Goal: Task Accomplishment & Management: Manage account settings

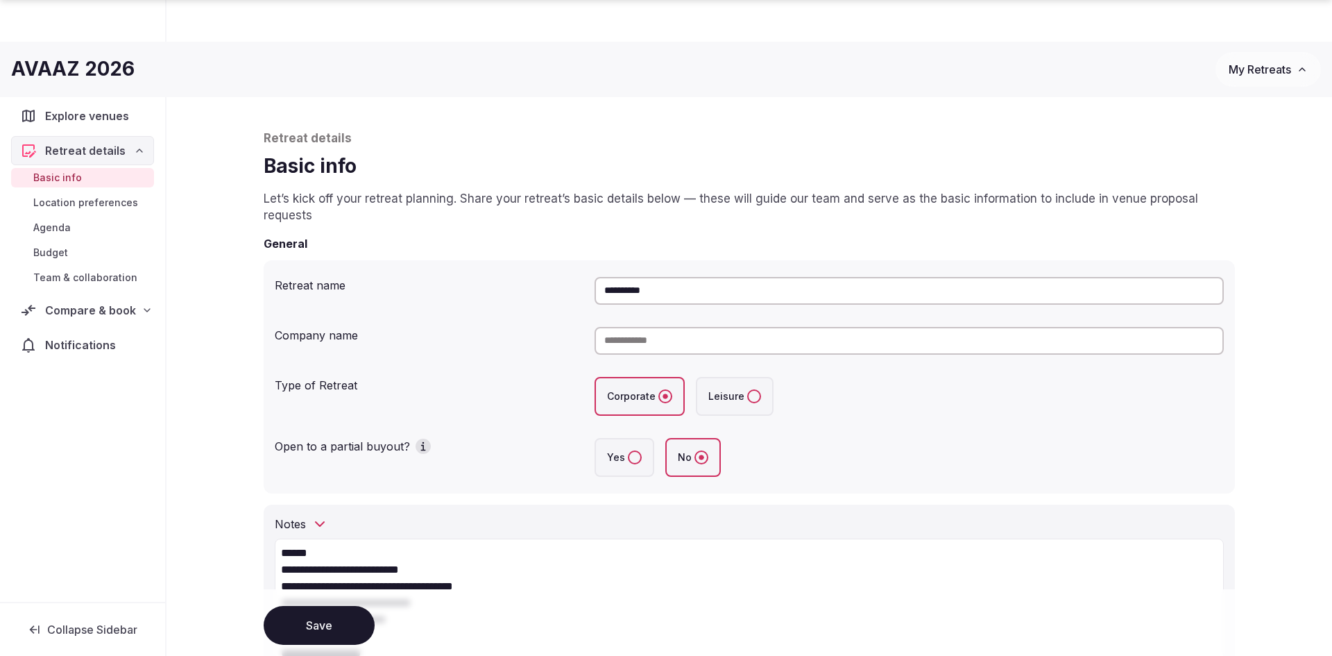
scroll to position [1618, 0]
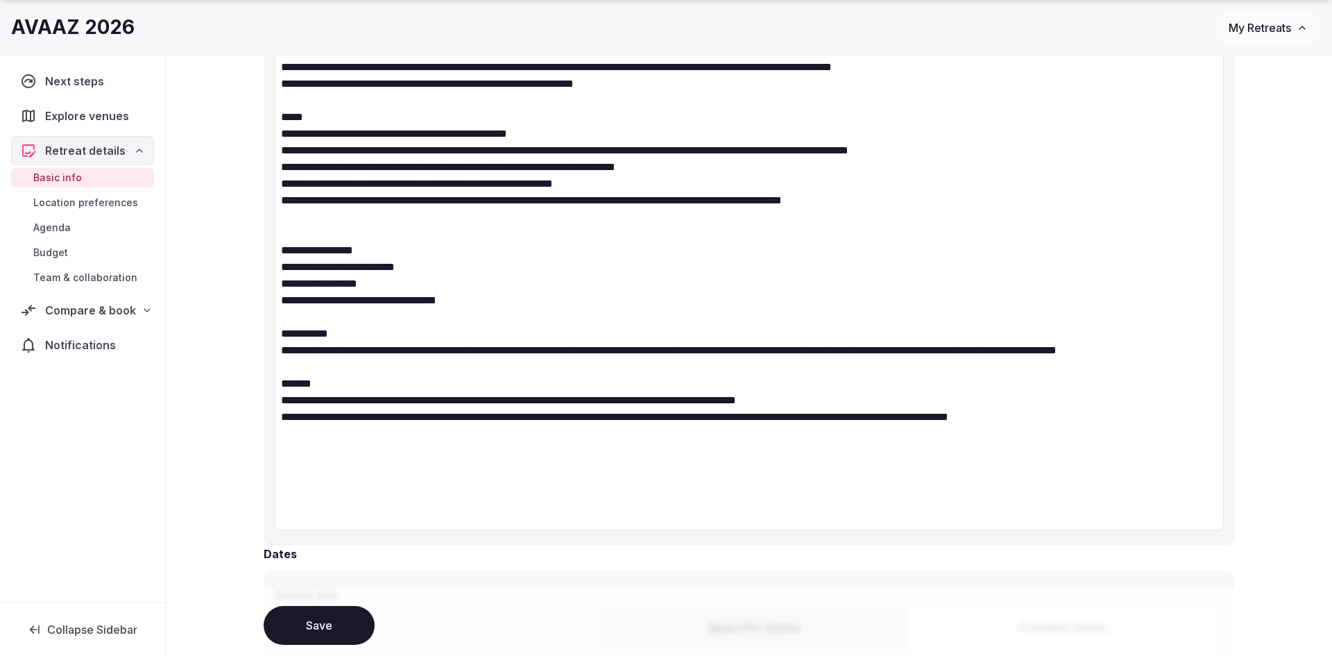
click at [97, 311] on span "Compare & book" at bounding box center [90, 310] width 91 height 17
click at [99, 361] on span "Proposals requested (4)" at bounding box center [90, 369] width 115 height 28
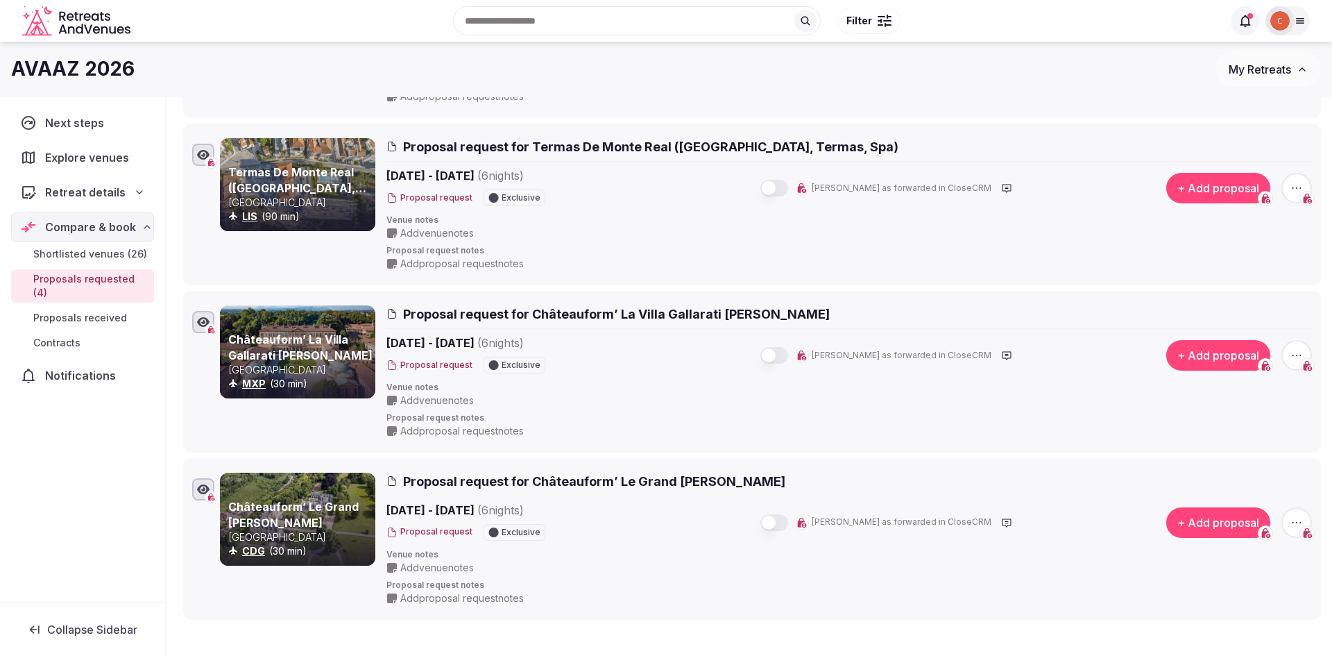
scroll to position [337, 0]
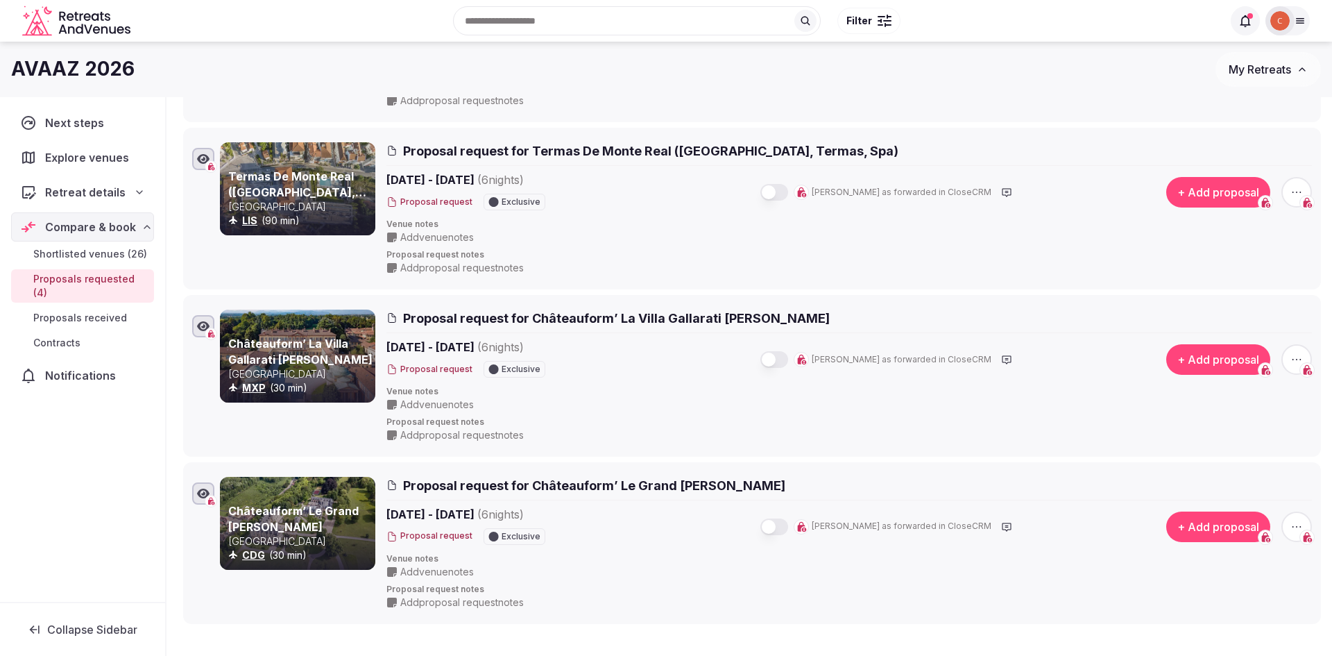
click at [87, 191] on span "Retreat details" at bounding box center [85, 192] width 80 height 17
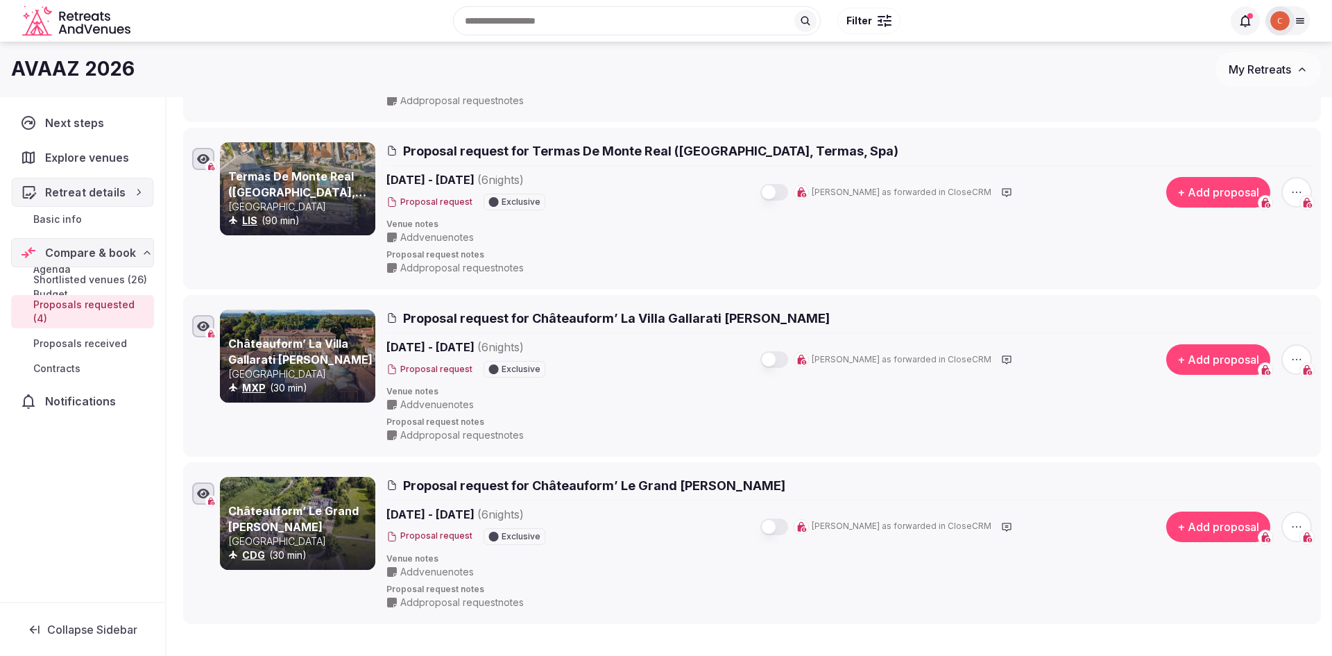
scroll to position [336, 0]
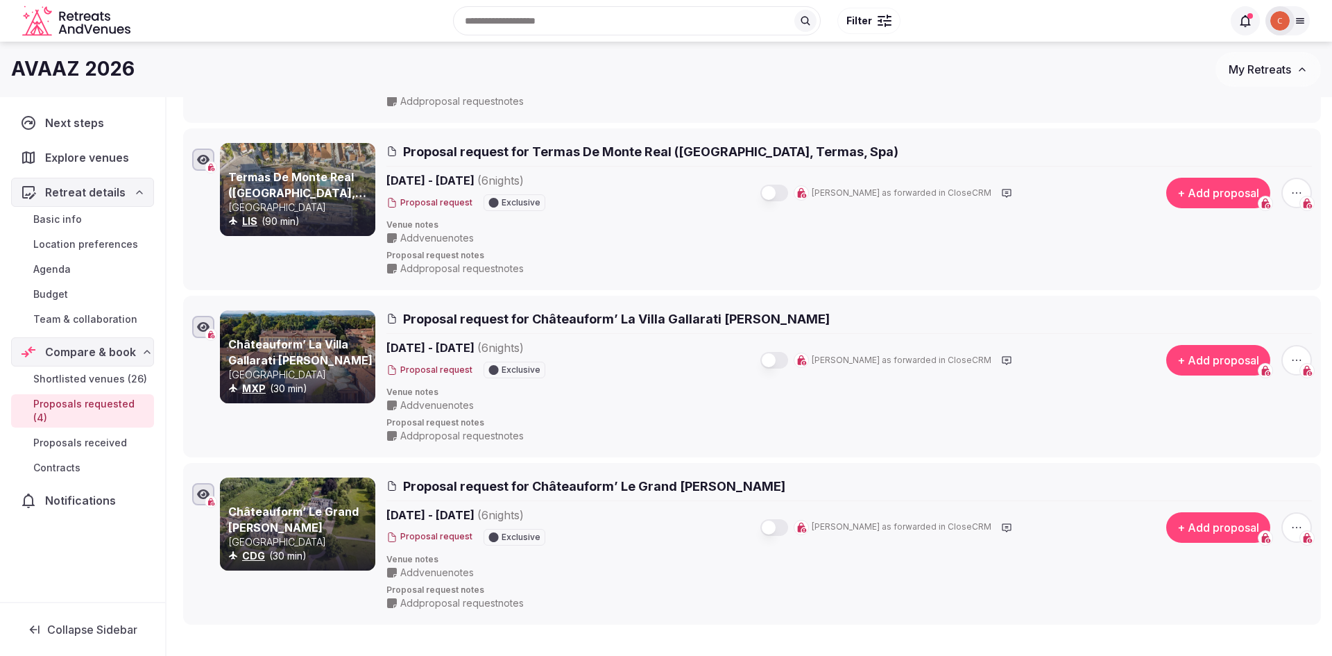
click at [67, 246] on span "Location preferences" at bounding box center [85, 244] width 105 height 14
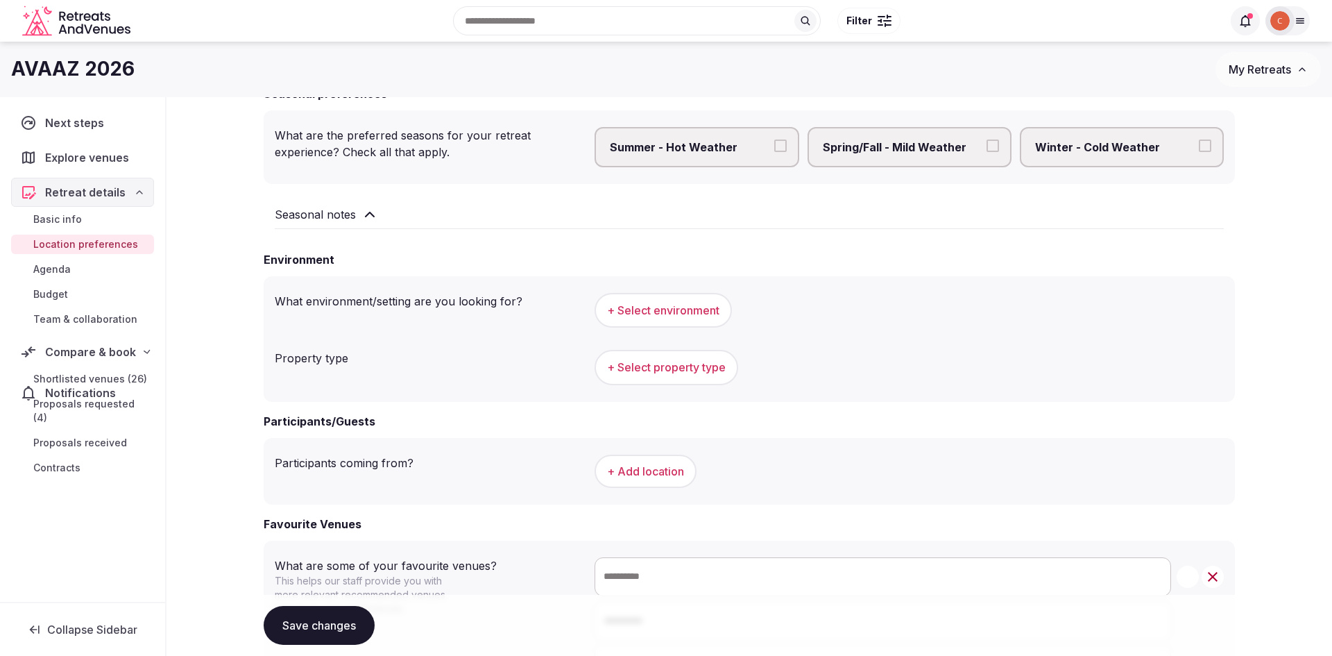
scroll to position [47, 0]
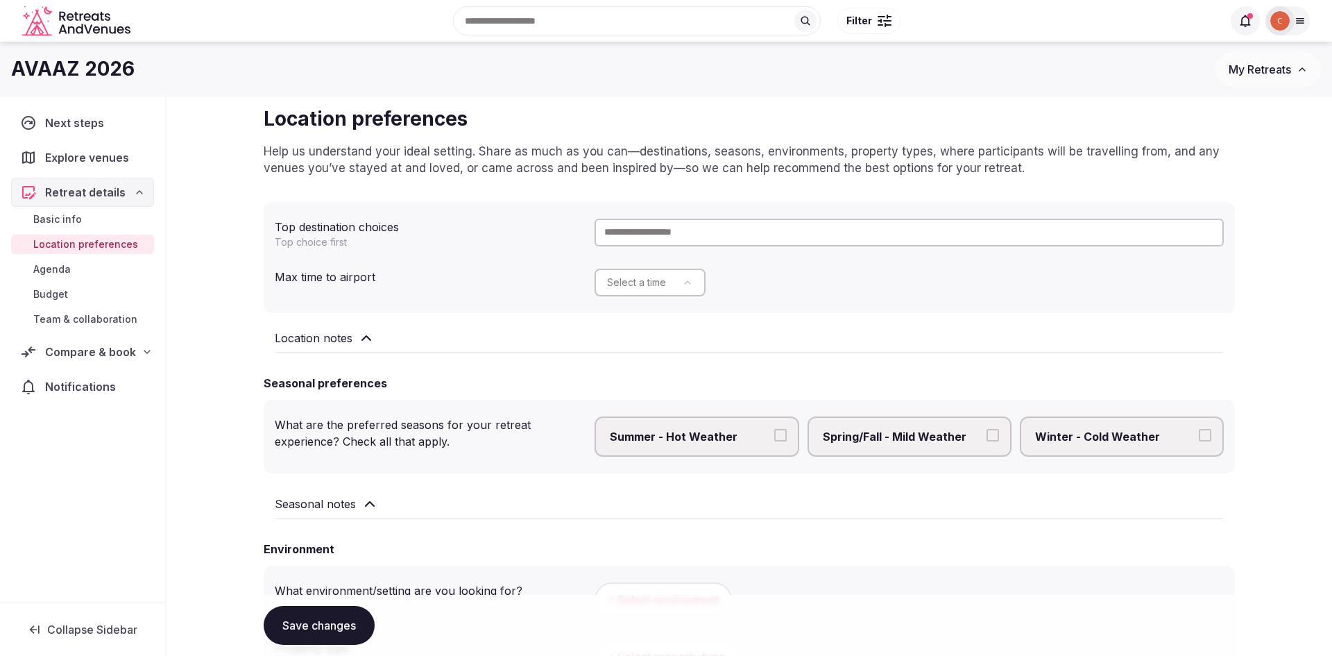
click at [68, 211] on link "Basic info" at bounding box center [82, 218] width 143 height 19
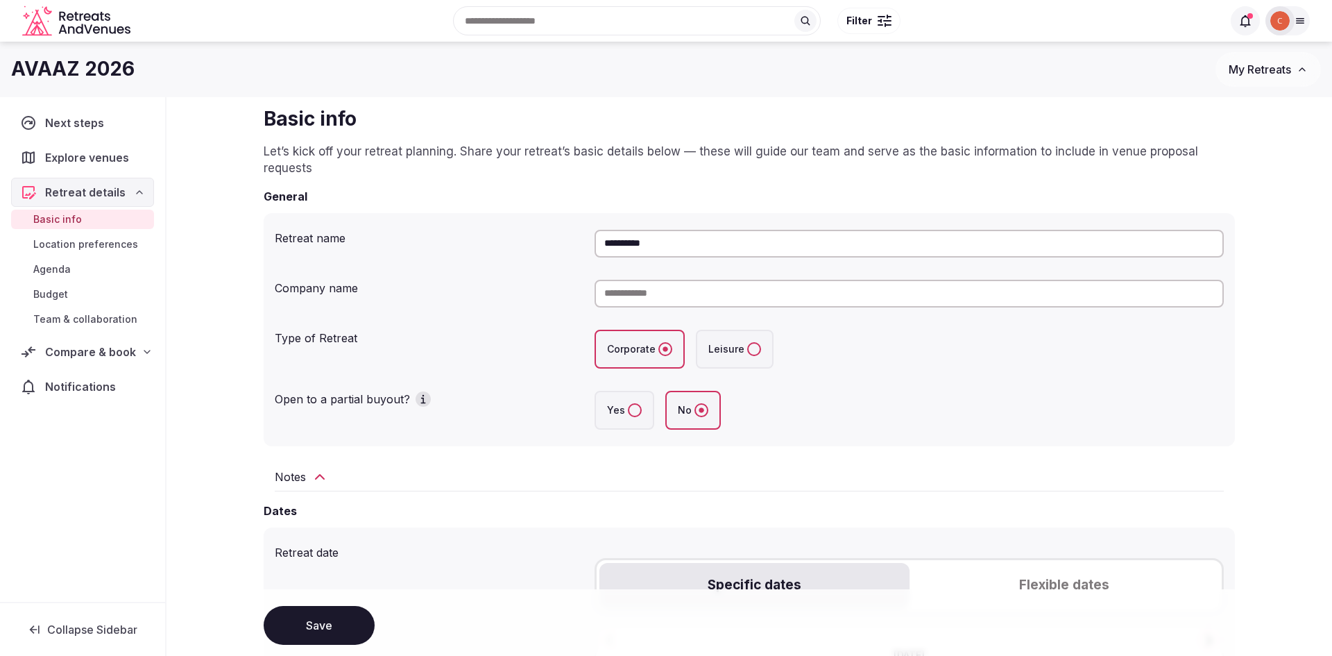
click at [308, 472] on div "Notes" at bounding box center [749, 476] width 949 height 17
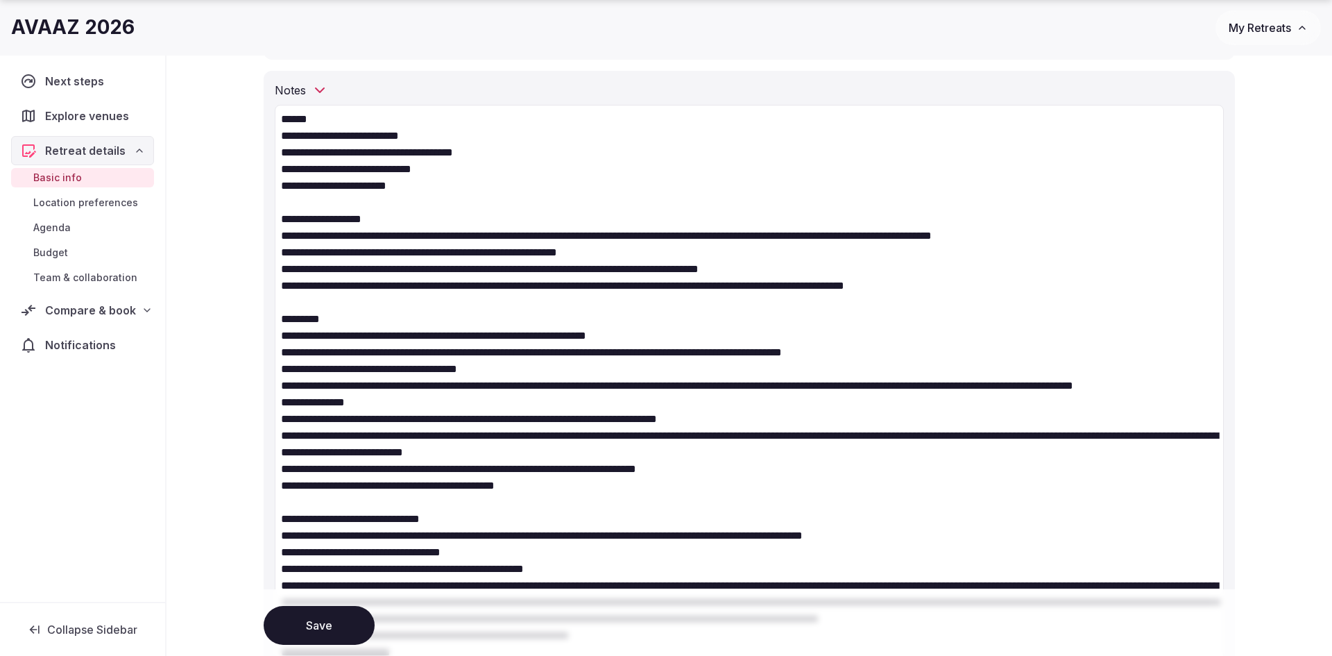
scroll to position [436, 0]
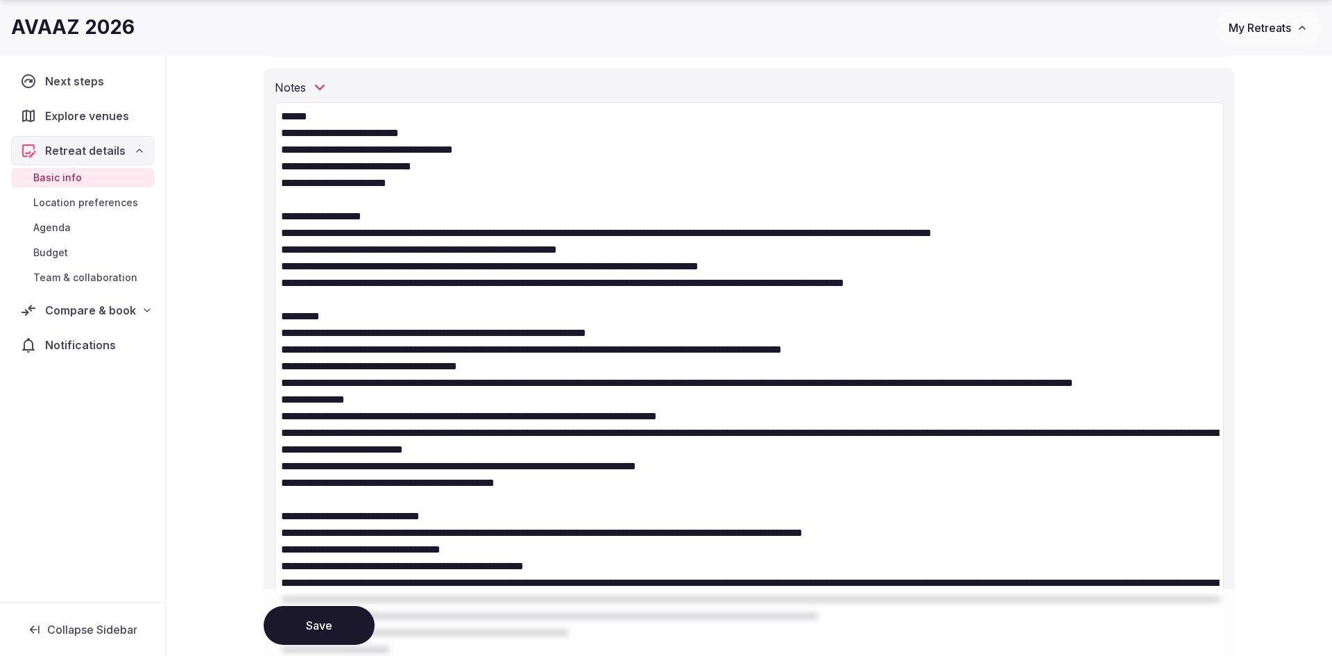
drag, startPoint x: 292, startPoint y: 346, endPoint x: 567, endPoint y: 495, distance: 313.2
